Goal: Task Accomplishment & Management: Complete application form

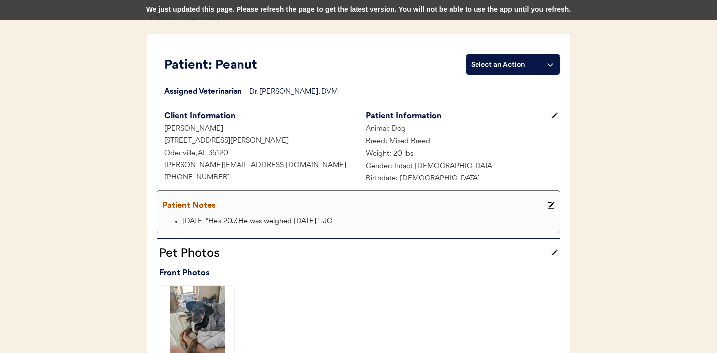
scroll to position [37, 0]
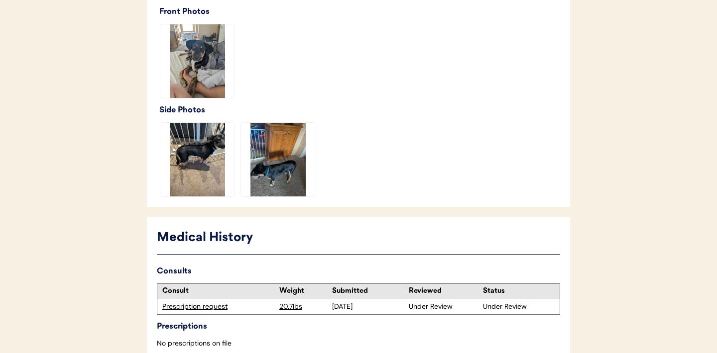
scroll to position [354, 0]
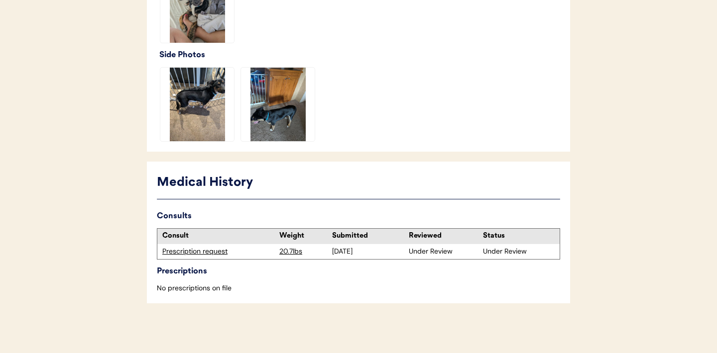
click at [201, 252] on div "Prescription request" at bounding box center [218, 252] width 112 height 10
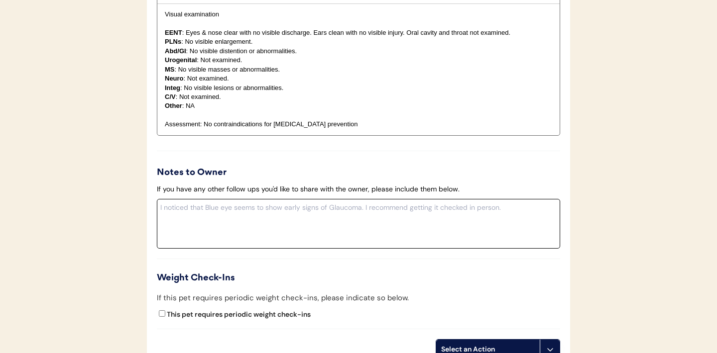
scroll to position [1067, 0]
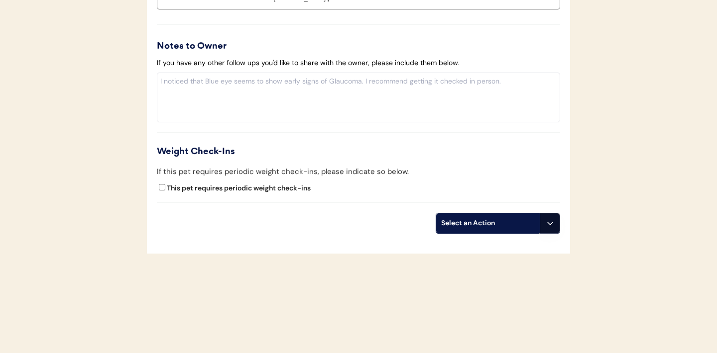
click at [550, 225] on icon at bounding box center [550, 224] width 8 height 8
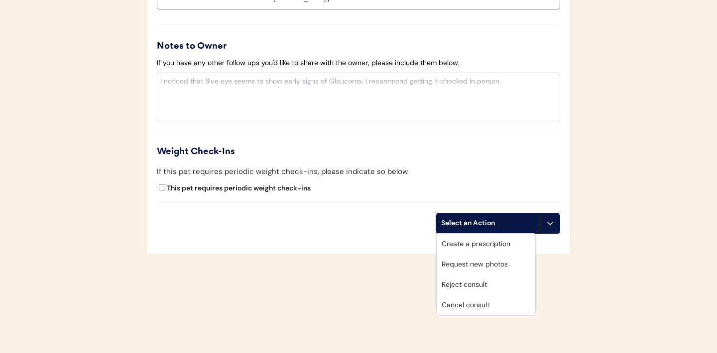
click at [483, 242] on div "Create a prescription" at bounding box center [486, 244] width 99 height 20
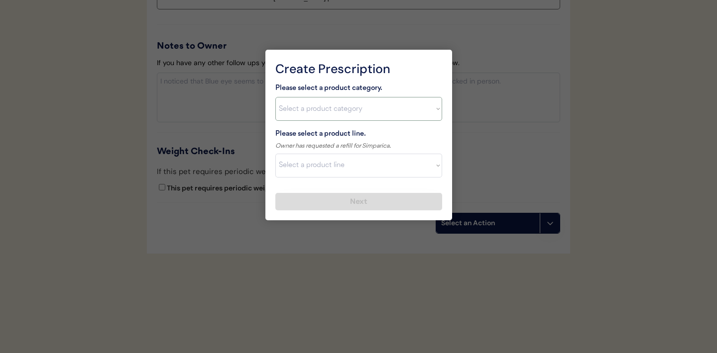
click at [433, 111] on select "Select a product category Allergies Antibiotics Anxiety Combo Parasite Preventi…" at bounding box center [358, 109] width 167 height 24
select select ""combo_parasite_prevention""
click at [436, 167] on select "Select a product line" at bounding box center [358, 166] width 167 height 24
click at [435, 169] on select "Select a product line" at bounding box center [358, 166] width 167 height 24
click at [434, 116] on select "Select a product category Allergies Antibiotics Anxiety Combo Parasite Preventi…" at bounding box center [358, 109] width 167 height 24
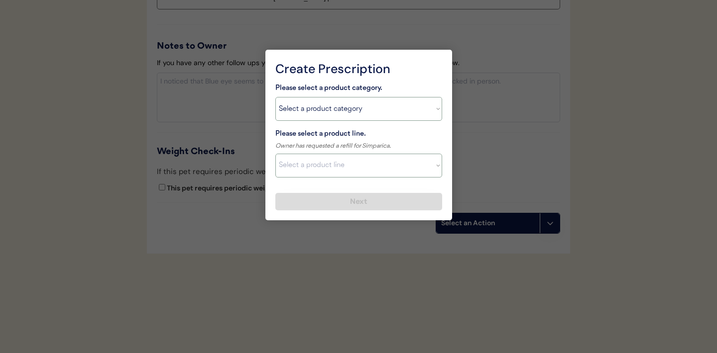
click at [440, 170] on select "Select a product line Advantage Multi for Dogs Credelio Quattro NexGard Plus Ne…" at bounding box center [358, 166] width 167 height 24
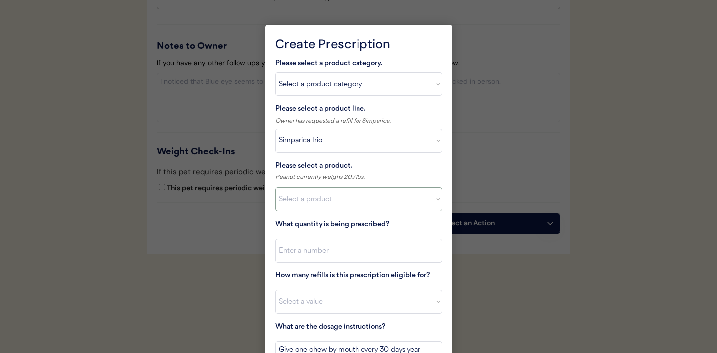
click at [422, 196] on select "Select a product Simparica Trio, 2.8 - 5.5lbs Simparica Trio, 5.6 - 11lbs Simpa…" at bounding box center [358, 200] width 167 height 24
click at [432, 141] on select "Select a product line Advantage Multi for Dogs Credelio Quattro NexGard Plus Ne…" at bounding box center [358, 141] width 167 height 24
select select ""NexGard Plus""
click at [430, 200] on select "Select a product NexGard Plus, 4 - 8lbs NexGard Plus, 8.1 - 17lbs NexGard Plus,…" at bounding box center [358, 200] width 167 height 24
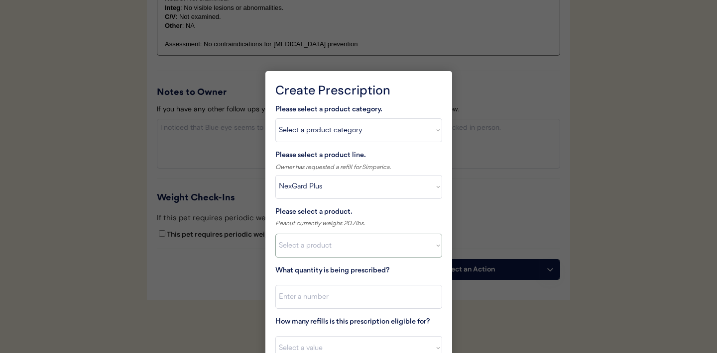
scroll to position [1017, 0]
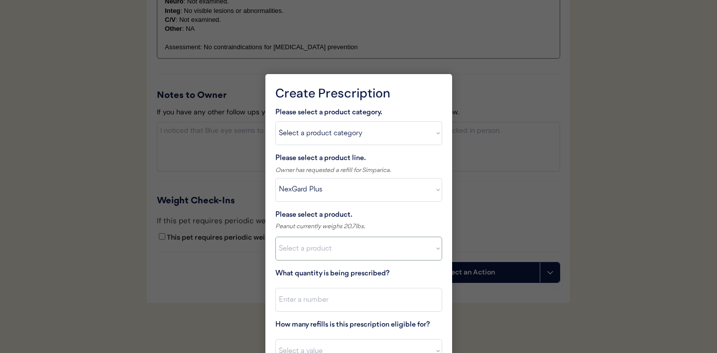
click at [438, 133] on select "Select a product category Allergies Antibiotics Anxiety Combo Parasite Preventi…" at bounding box center [358, 133] width 167 height 24
select select ""flea___tick""
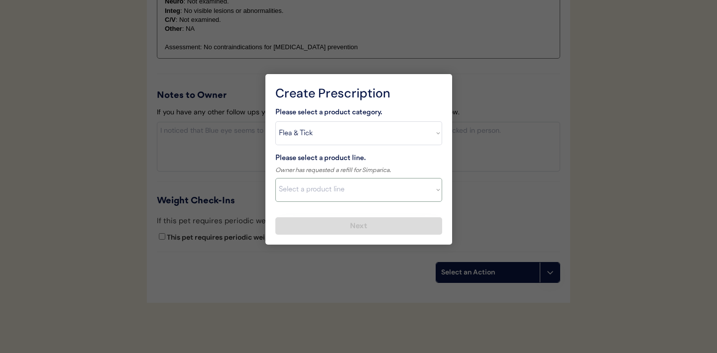
click at [432, 189] on select "Select a product line Advantix II Bravecto 1 Month Bravecto 1 Month (3 Month) B…" at bounding box center [358, 190] width 167 height 24
select select ""NexGard""
type textarea "Give one chew by mouth every 30 days year round to control external parasites. …"
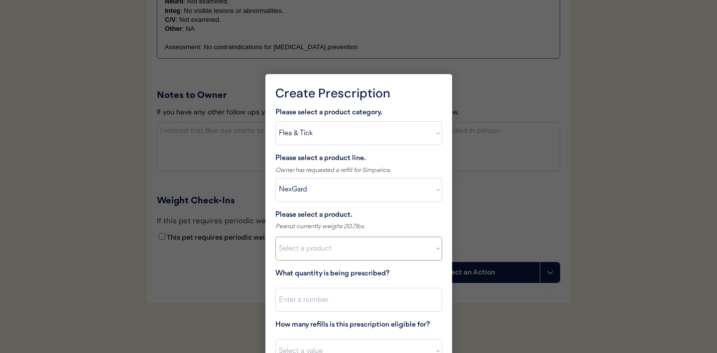
click at [426, 249] on select "Select a product NexGard, 4 - 10lbs NexGard, 10.1 - 24lbs NexGard, 24.1 - 60lbs…" at bounding box center [358, 249] width 167 height 24
click at [434, 189] on select "Select a product line Advantix II Bravecto 1 Month Bravecto 1 Month (3 Month) B…" at bounding box center [358, 190] width 167 height 24
select select ""Simparica""
click at [429, 249] on select "Select a product Simparica, 2.8-5.5lbs Simparica, 5.6-11lbs Simparica, 11.1-22l…" at bounding box center [358, 249] width 167 height 24
select select ""1348695171700984260__LOOKUP__1717347022032x788940231482154800""
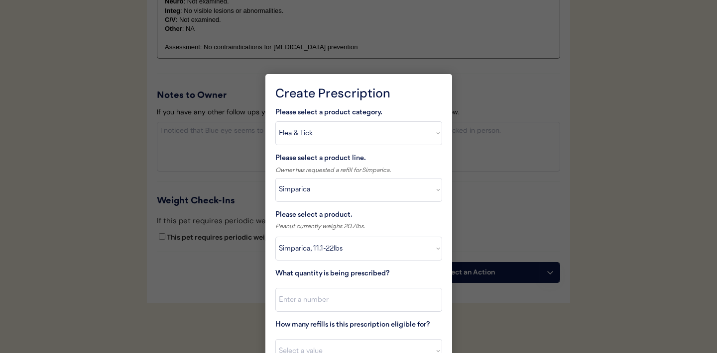
click at [161, 290] on div at bounding box center [358, 176] width 717 height 353
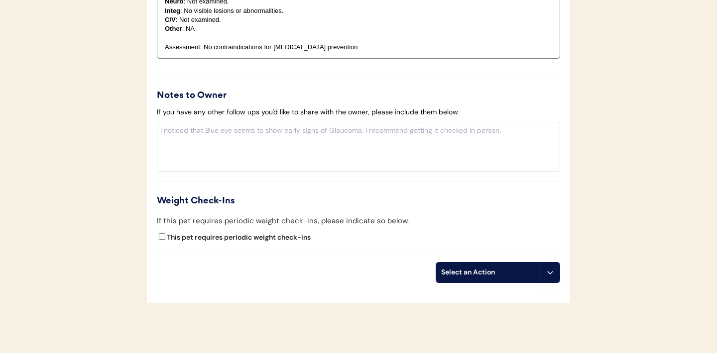
click at [161, 237] on input "This pet requires periodic weight check-ins" at bounding box center [162, 236] width 6 height 6
checkbox input "true"
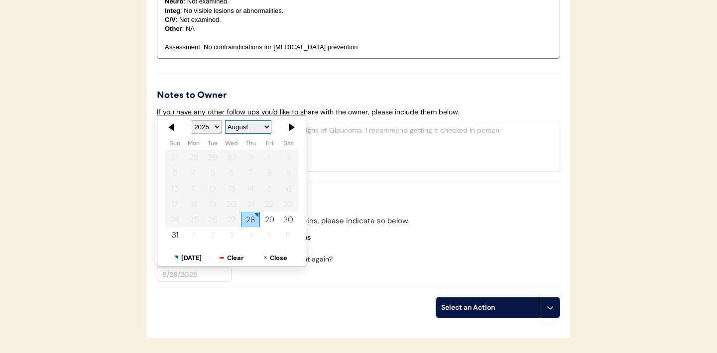
click at [267, 127] on select "January February March April May June July August September October November De…" at bounding box center [248, 126] width 46 height 13
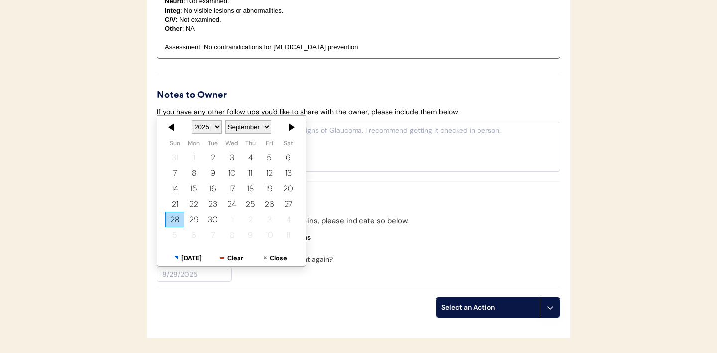
click at [176, 220] on div "28" at bounding box center [174, 219] width 19 height 15
type input "9/28/2025"
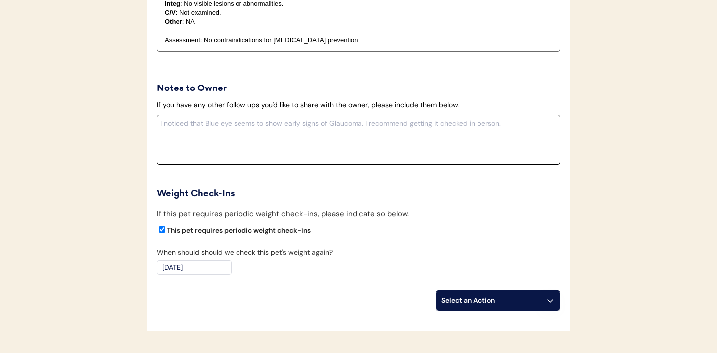
scroll to position [1102, 0]
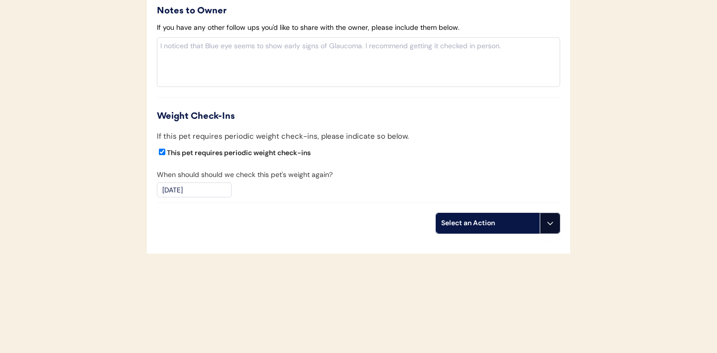
click at [550, 226] on icon at bounding box center [550, 224] width 8 height 8
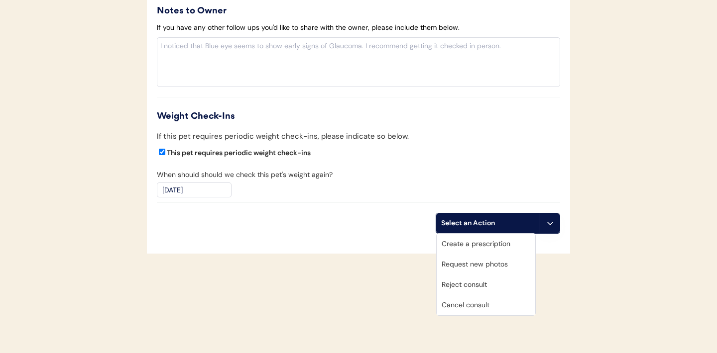
click at [480, 246] on div "Create a prescription" at bounding box center [486, 244] width 99 height 20
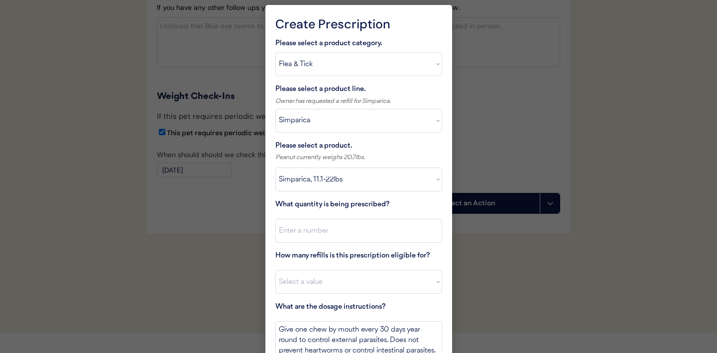
scroll to position [1125, 0]
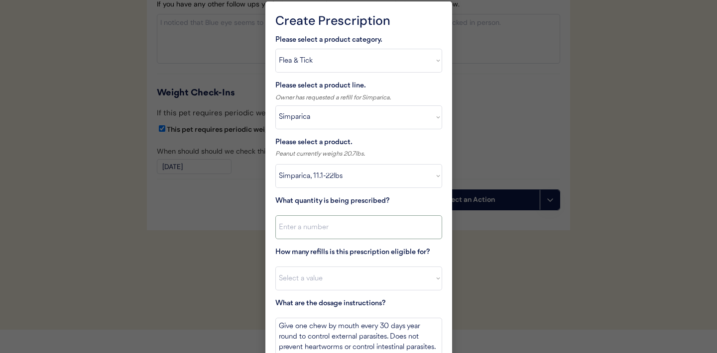
click at [324, 234] on input "input" at bounding box center [358, 228] width 167 height 24
type input "1"
click at [312, 279] on select "Select a value 0 1 2 3 4 5 6 7 8 9 10 11" at bounding box center [358, 279] width 167 height 24
select select "0"
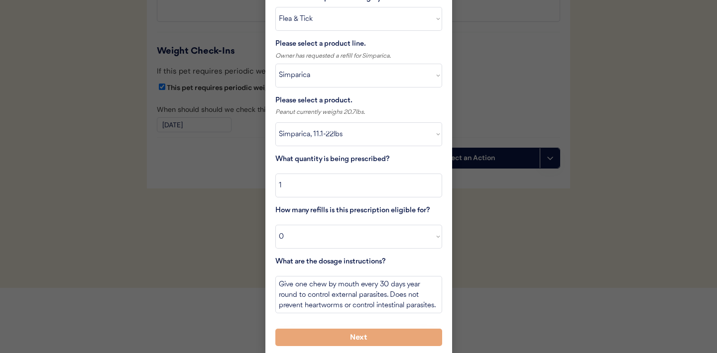
scroll to position [1170, 0]
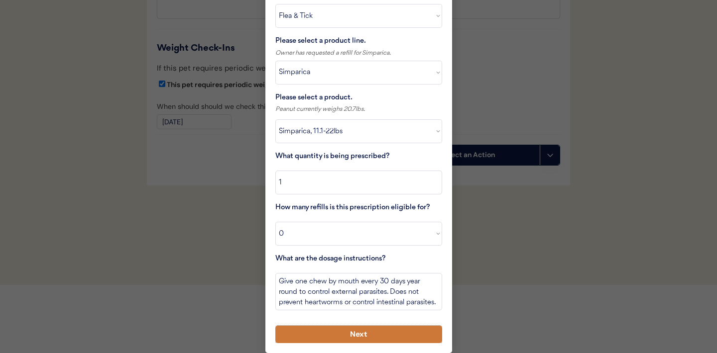
click at [328, 331] on button "Next" at bounding box center [358, 334] width 167 height 17
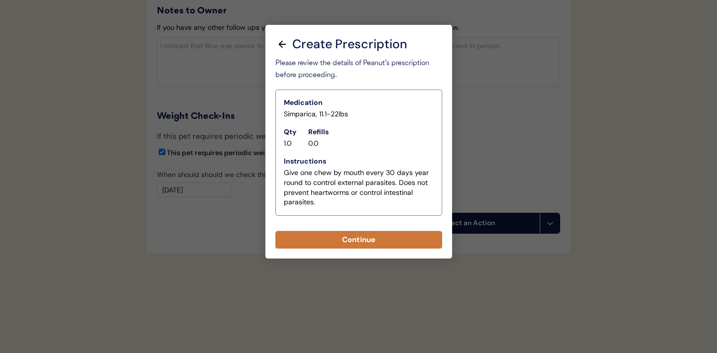
click at [359, 242] on button "Continue" at bounding box center [358, 239] width 167 height 17
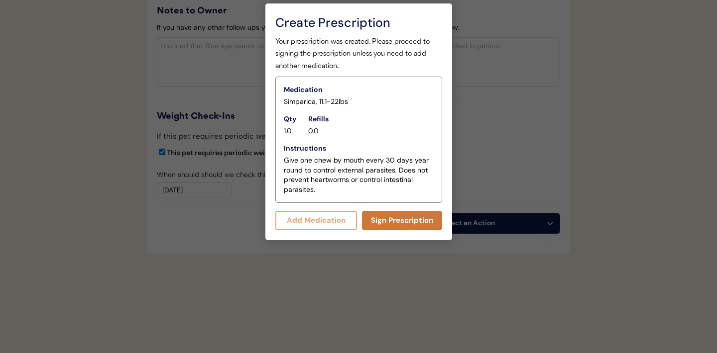
click at [401, 221] on button "Sign Prescription" at bounding box center [402, 220] width 80 height 19
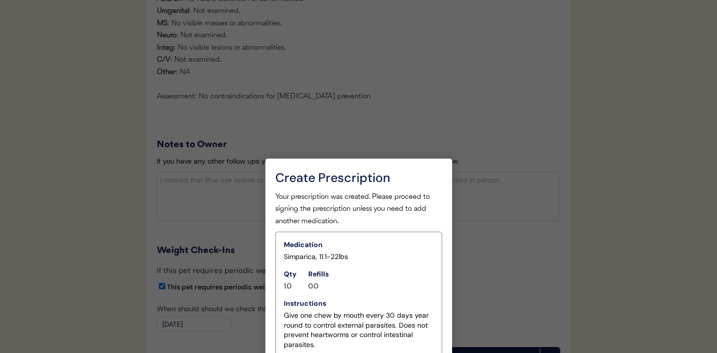
scroll to position [1114, 0]
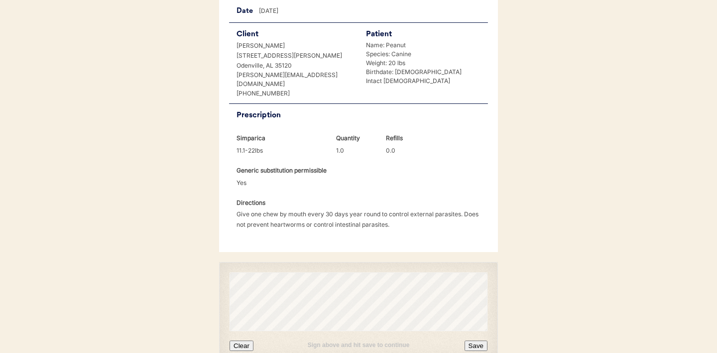
scroll to position [256, 0]
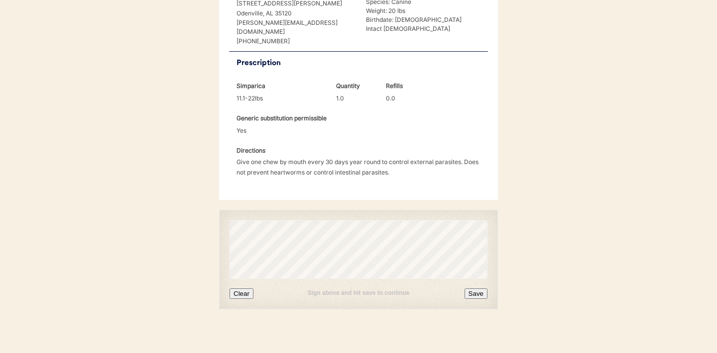
click at [242, 289] on button "Clear" at bounding box center [241, 294] width 24 height 10
click at [245, 290] on button "Clear" at bounding box center [241, 294] width 24 height 10
click at [474, 289] on button "Save" at bounding box center [475, 294] width 23 height 10
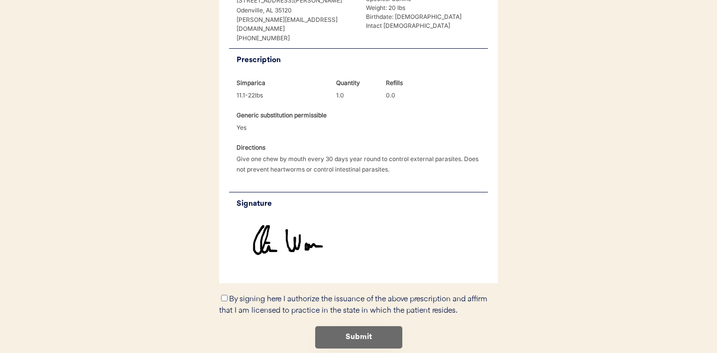
scroll to position [281, 0]
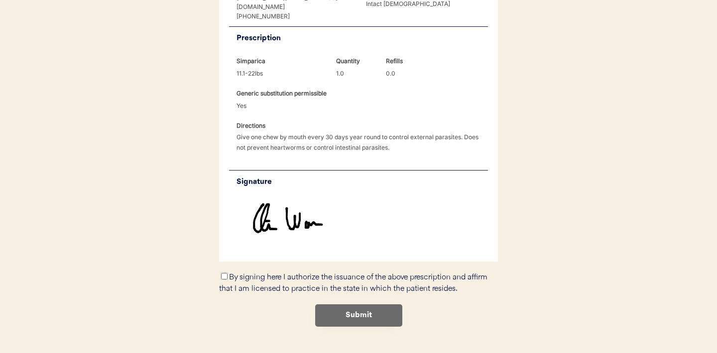
click at [225, 273] on input "By signing here I authorize the issuance of the above prescription and affirm t…" at bounding box center [224, 276] width 6 height 6
checkbox input "true"
click at [341, 305] on button "Submit" at bounding box center [358, 316] width 87 height 22
